Goal: Communication & Community: Participate in discussion

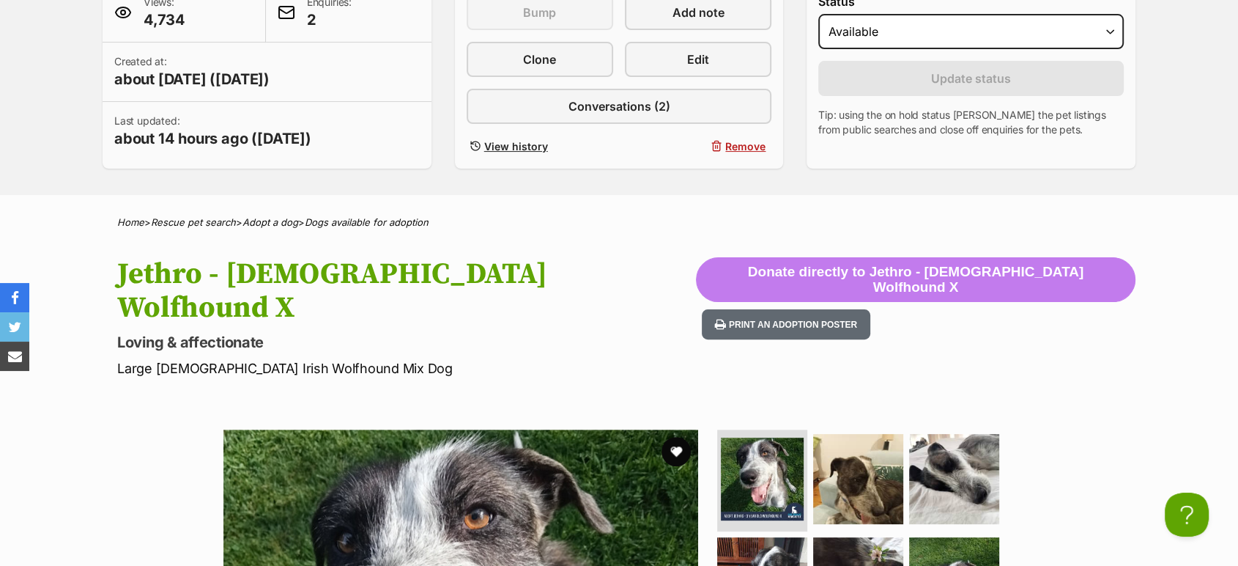
scroll to position [244, 0]
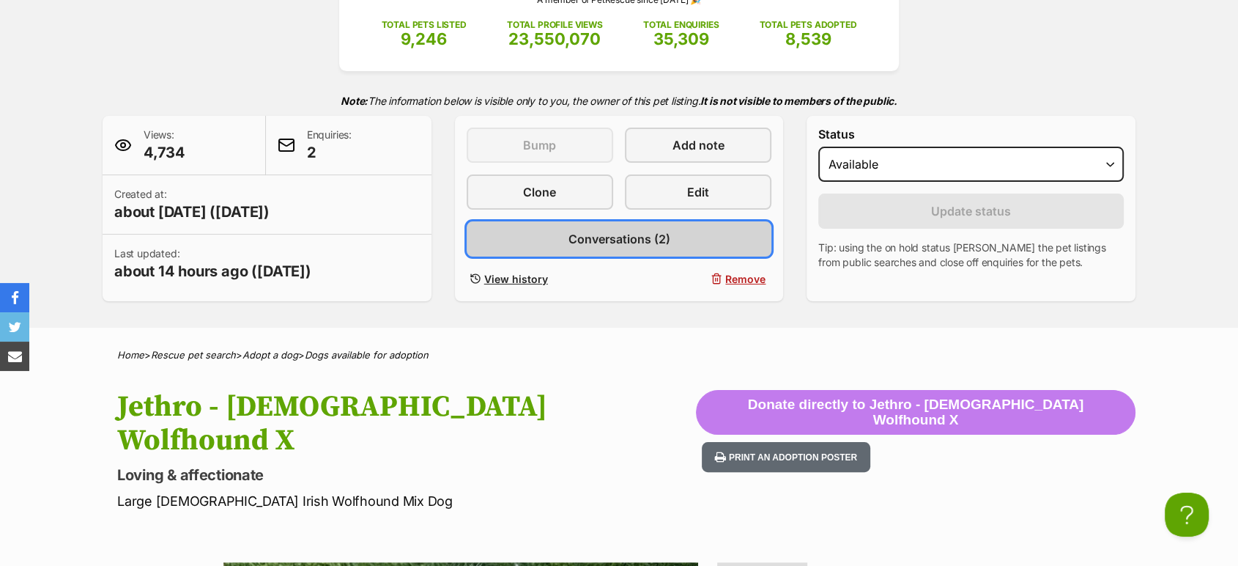
click at [633, 243] on span "Conversations (2)" at bounding box center [619, 239] width 102 height 18
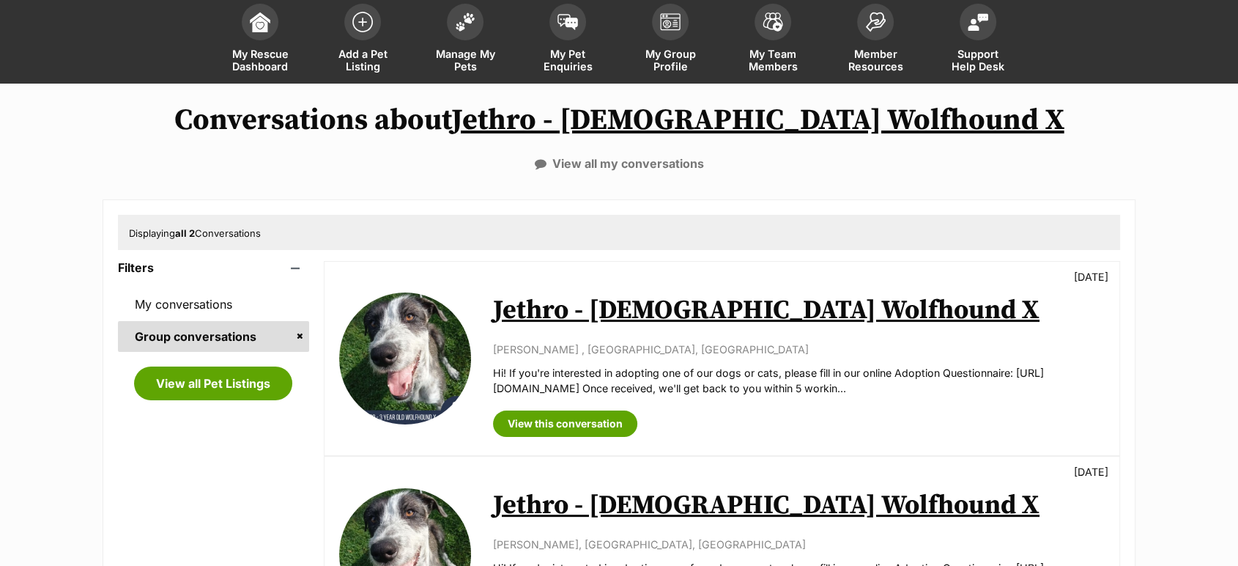
scroll to position [163, 0]
